Goal: Obtain resource: Obtain resource

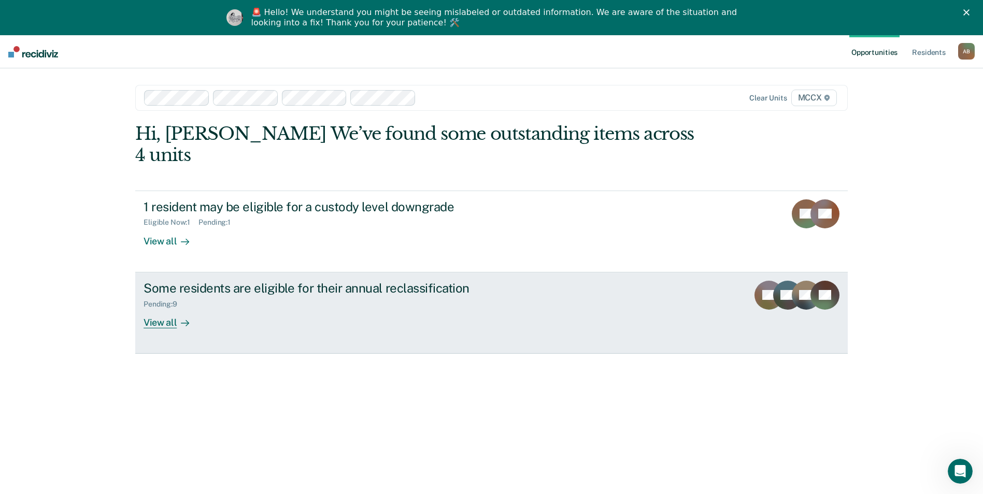
click at [169, 308] on div "View all" at bounding box center [173, 318] width 58 height 20
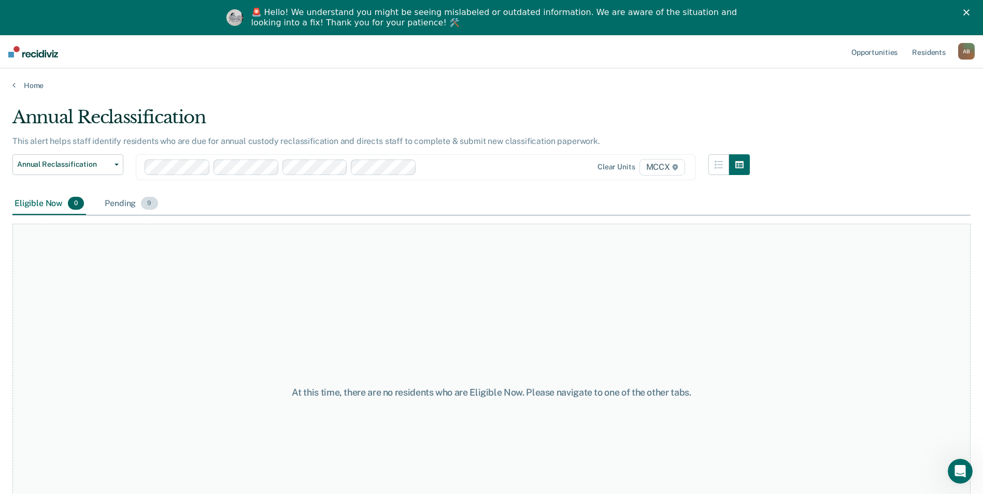
click at [144, 209] on span "9" at bounding box center [149, 203] width 17 height 13
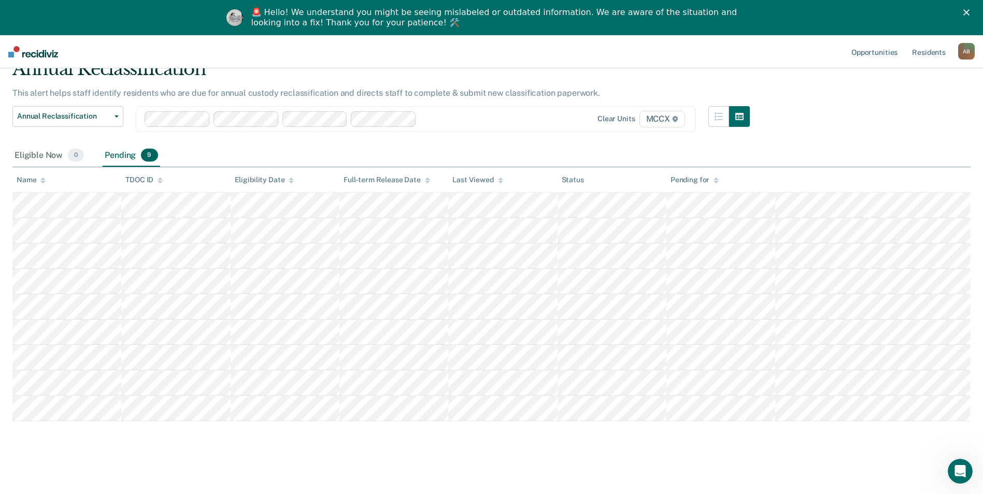
scroll to position [50, 0]
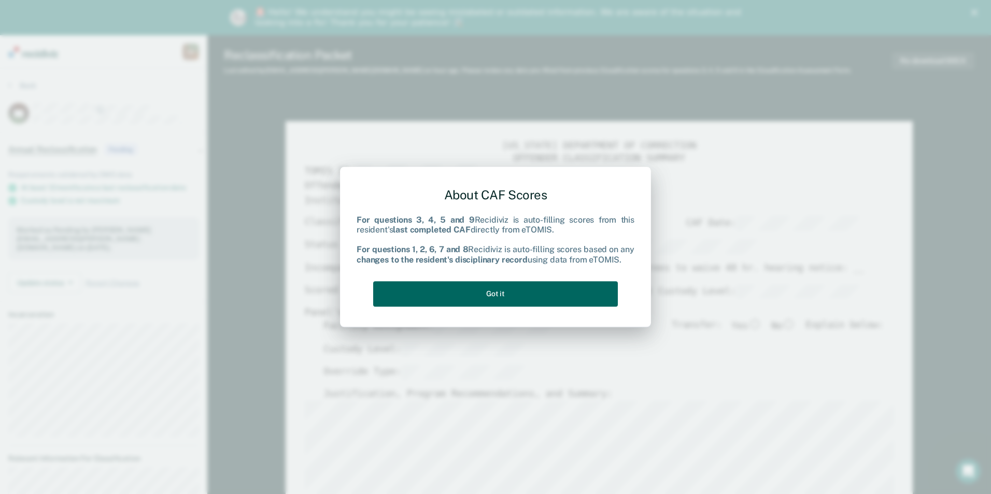
click at [498, 296] on button "Got it" at bounding box center [495, 293] width 245 height 25
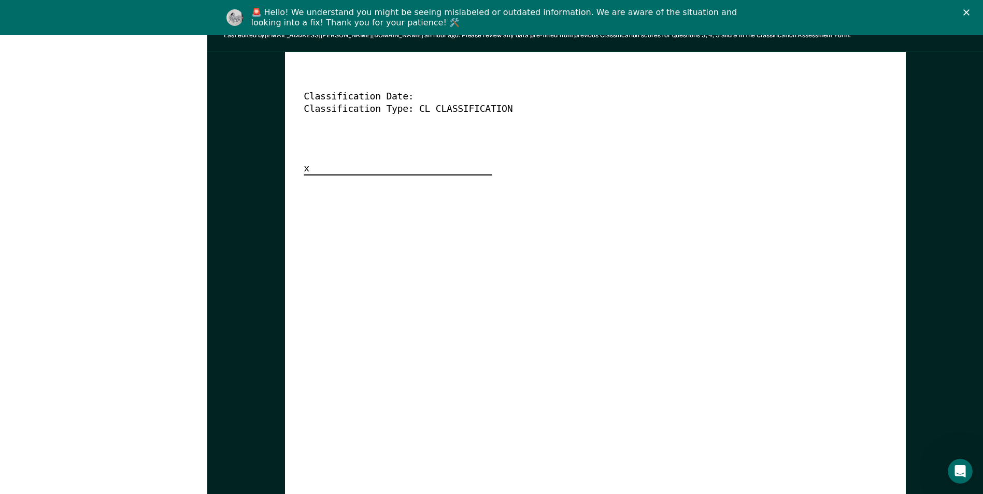
scroll to position [2747, 0]
click at [970, 11] on icon "Close" at bounding box center [967, 12] width 6 height 6
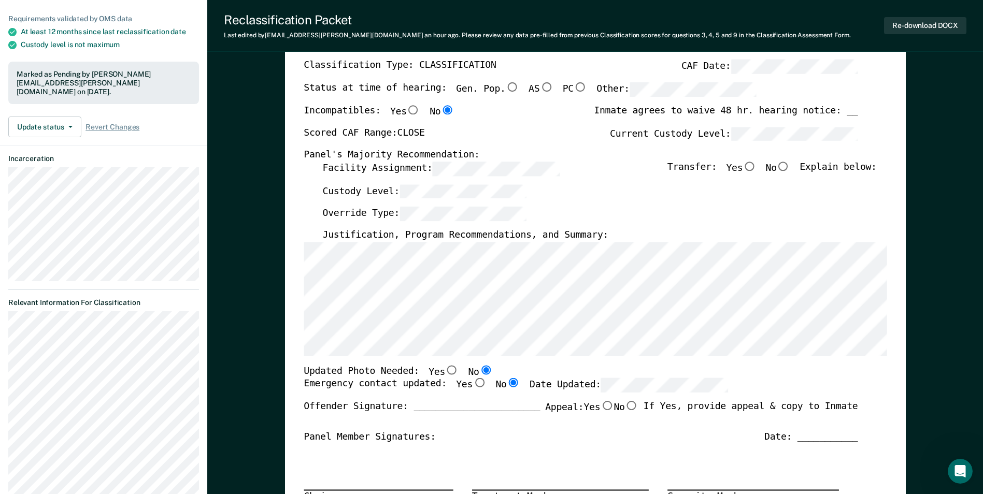
scroll to position [0, 0]
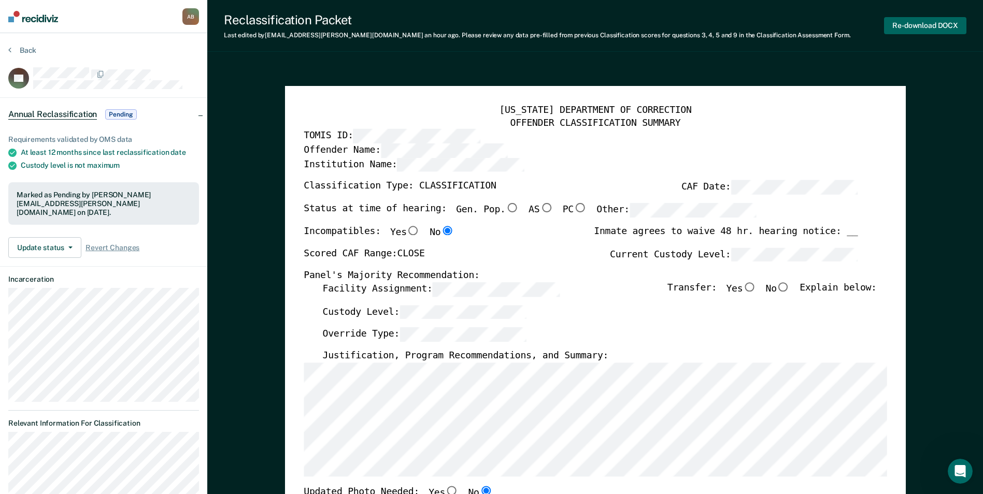
click at [892, 25] on button "Re-download DOCX" at bounding box center [925, 25] width 82 height 17
type textarea "x"
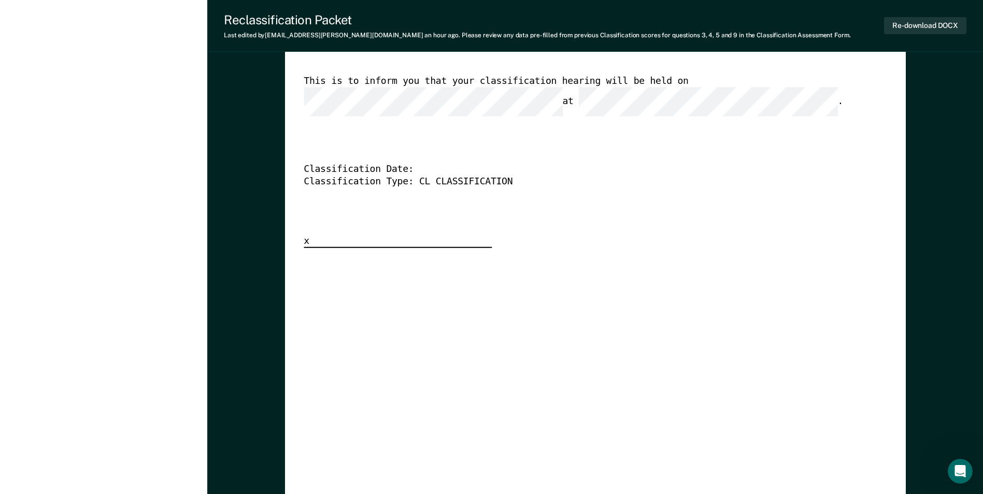
scroll to position [2643, 0]
